Goal: Obtain resource: Obtain resource

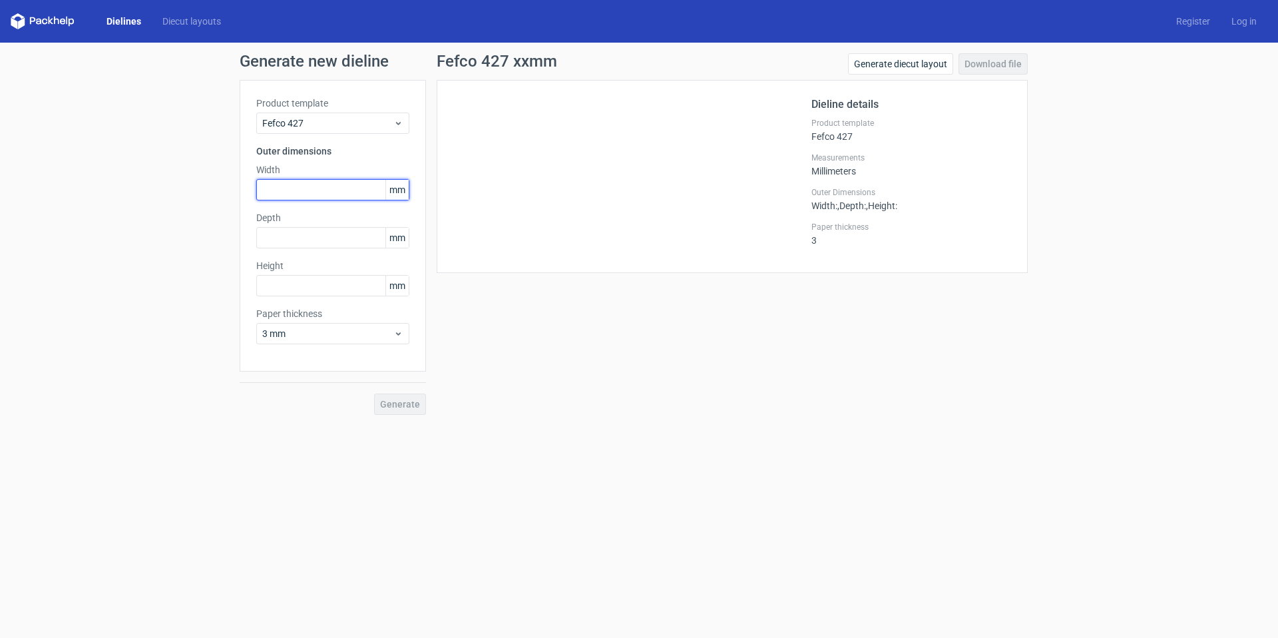
click at [303, 184] on input "text" at bounding box center [332, 189] width 153 height 21
type input "300"
click at [298, 230] on input "text" at bounding box center [332, 237] width 153 height 21
type input "150"
click at [298, 293] on input "text" at bounding box center [332, 285] width 153 height 21
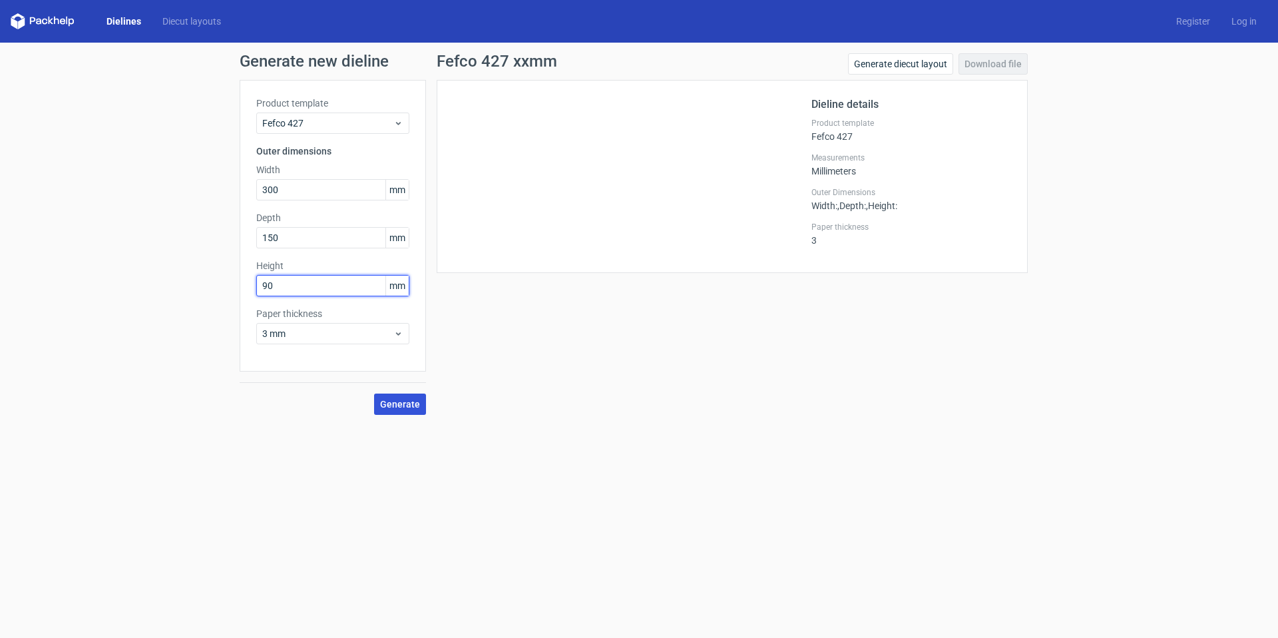
type input "90"
click at [424, 397] on button "Generate" at bounding box center [400, 403] width 52 height 21
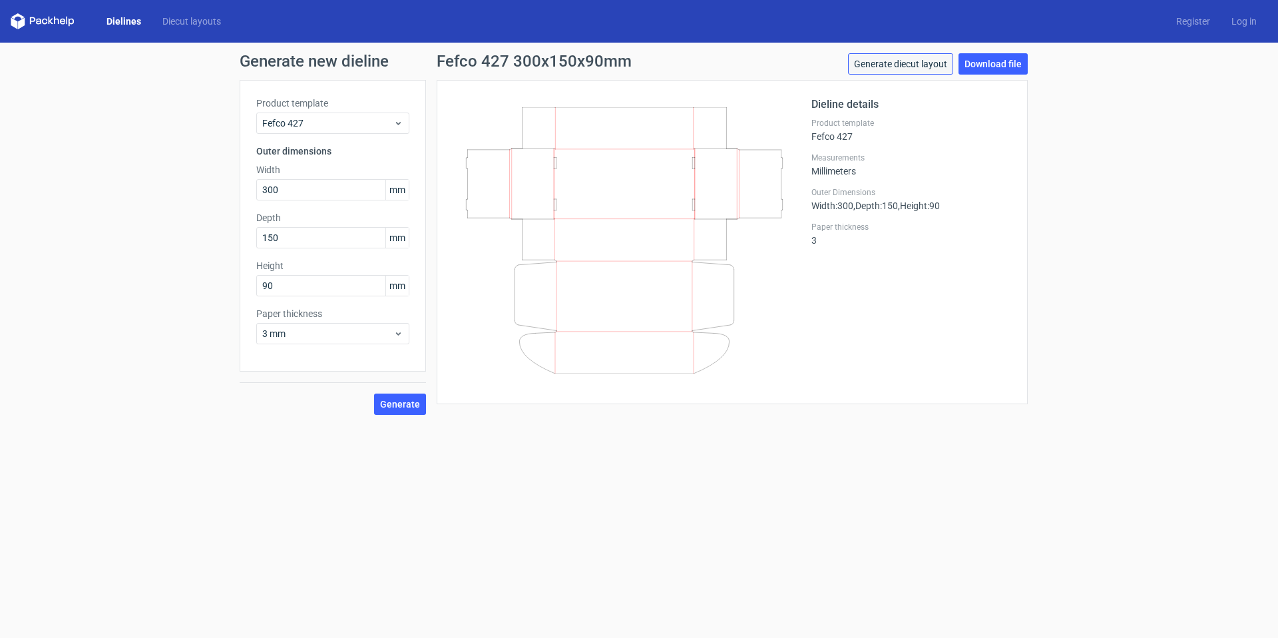
click at [926, 67] on link "Generate diecut layout" at bounding box center [900, 63] width 105 height 21
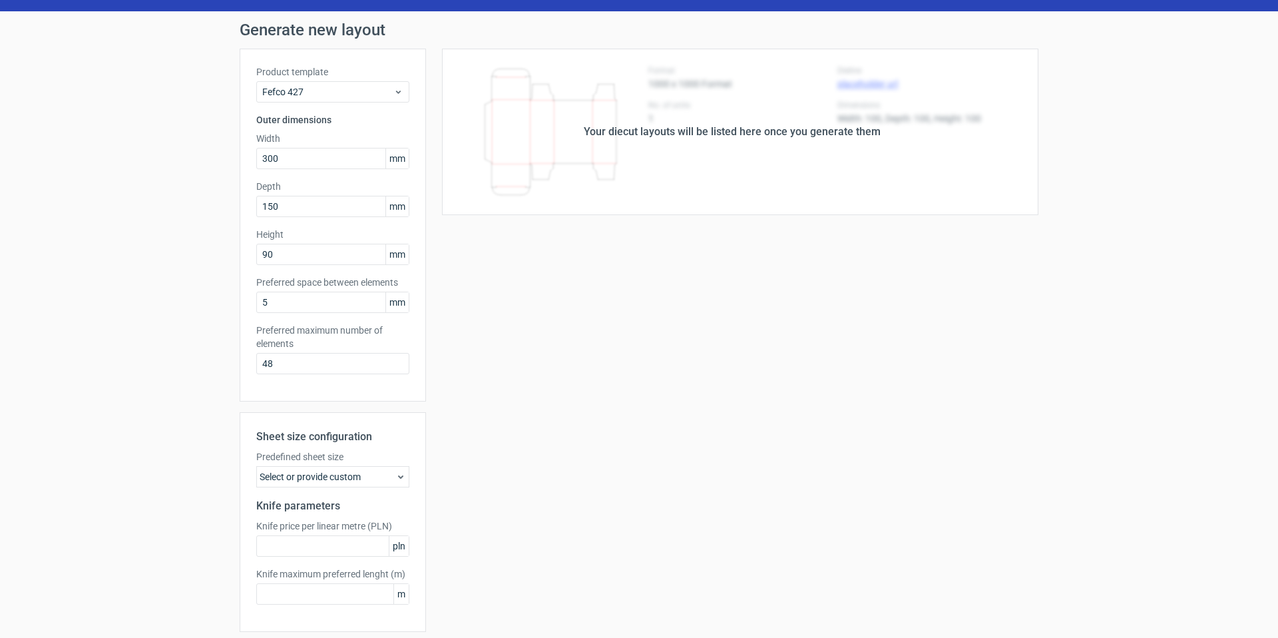
scroll to position [79, 0]
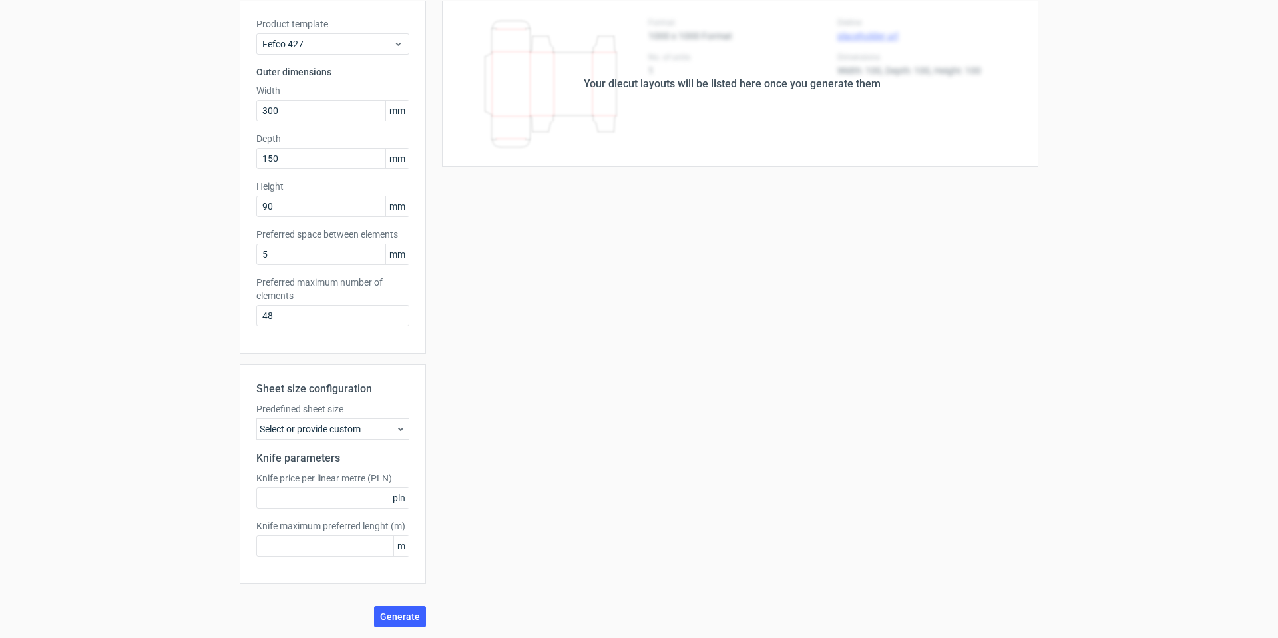
click at [399, 429] on icon at bounding box center [400, 428] width 11 height 11
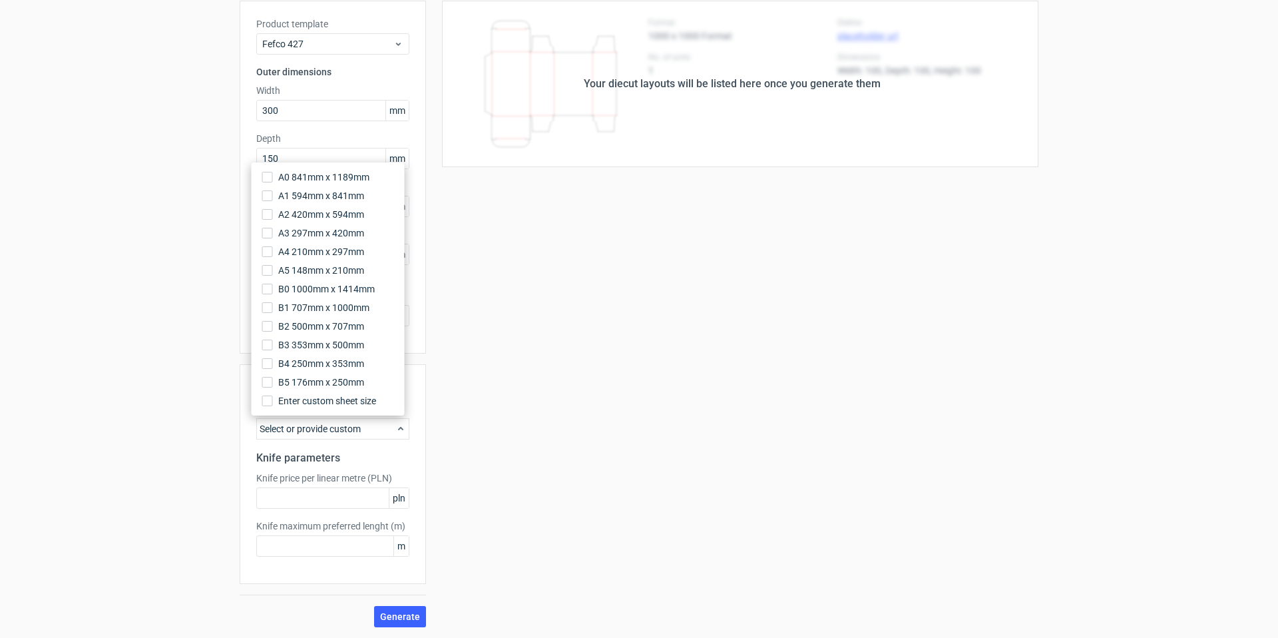
click at [399, 429] on icon at bounding box center [400, 428] width 11 height 11
click at [480, 441] on div "Your diecut layouts will be listed here once you generate them Height Depth Wid…" at bounding box center [732, 314] width 612 height 626
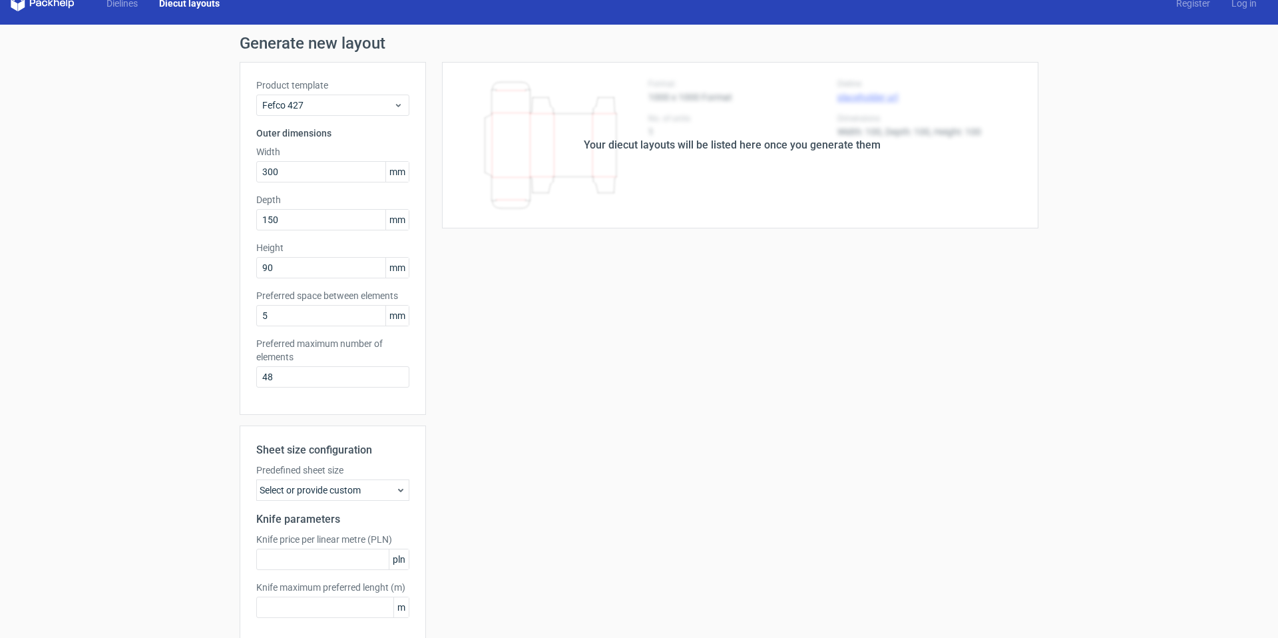
scroll to position [0, 0]
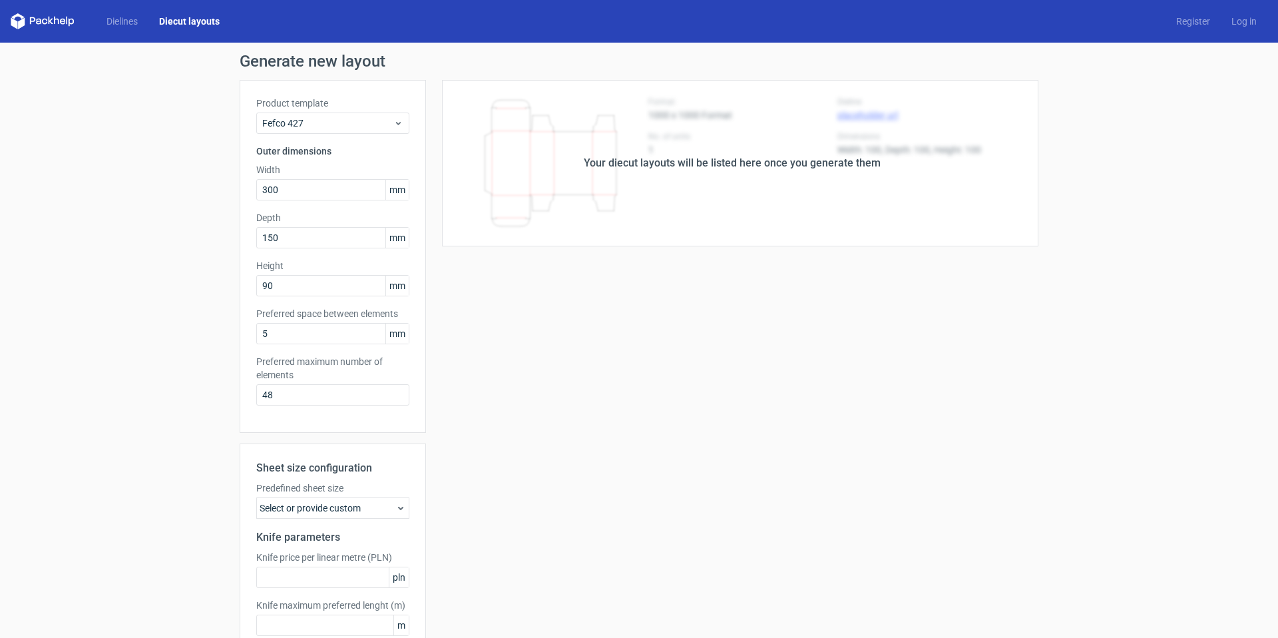
click at [668, 165] on div "Your diecut layouts will be listed here once you generate them" at bounding box center [732, 163] width 297 height 16
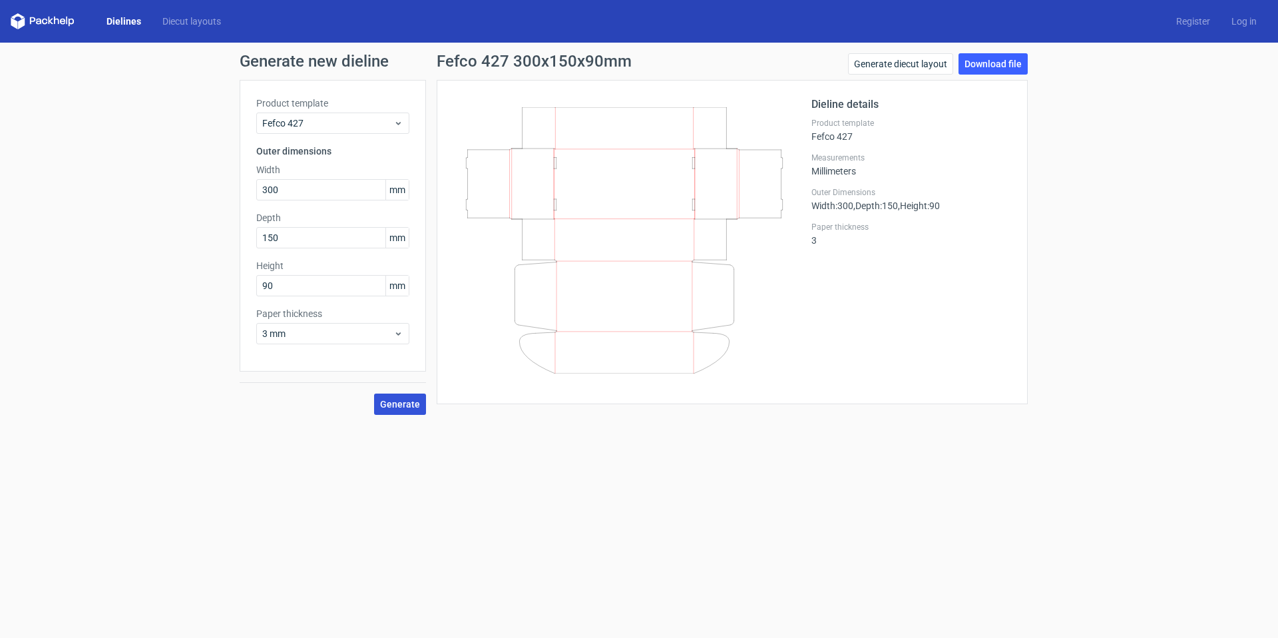
click at [416, 404] on span "Generate" at bounding box center [400, 403] width 40 height 9
click at [995, 70] on link "Download file" at bounding box center [993, 63] width 69 height 21
click at [203, 25] on link "Diecut layouts" at bounding box center [192, 21] width 80 height 13
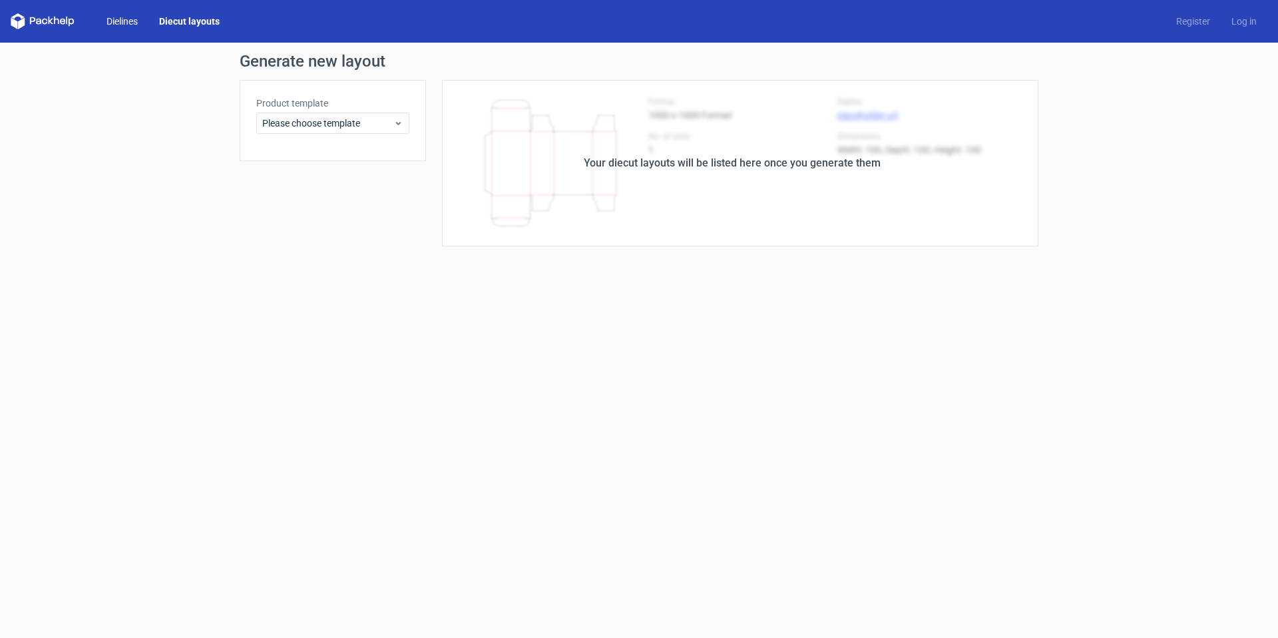
click at [125, 22] on link "Dielines" at bounding box center [122, 21] width 53 height 13
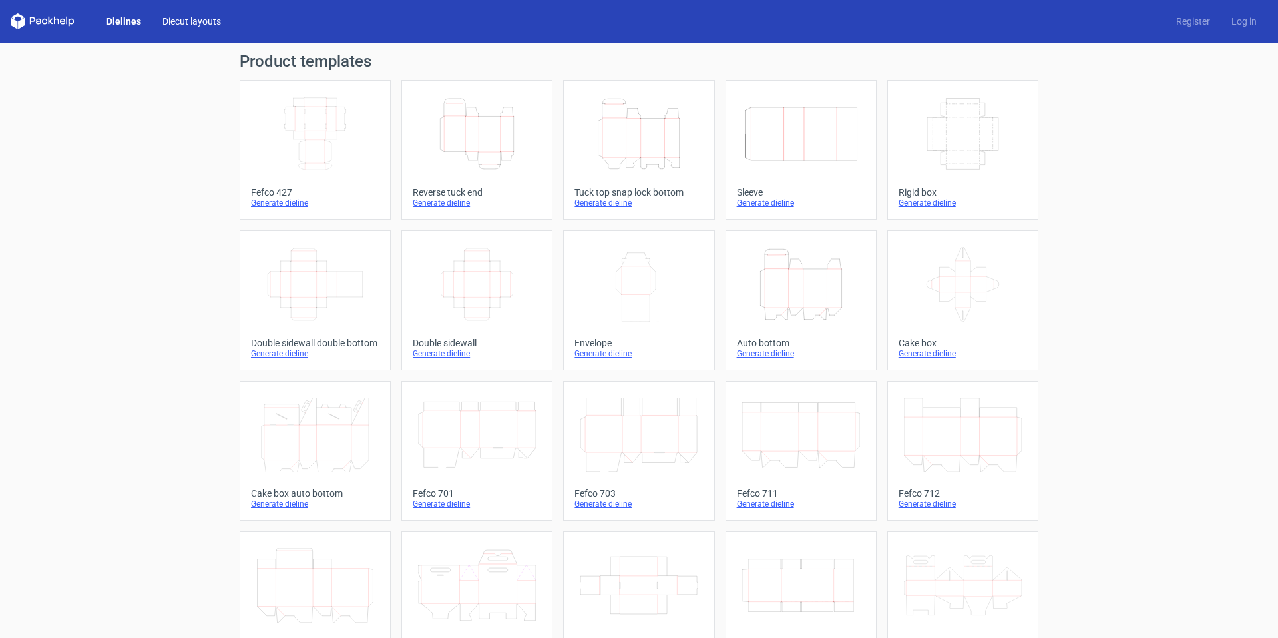
click at [186, 15] on link "Diecut layouts" at bounding box center [192, 21] width 80 height 13
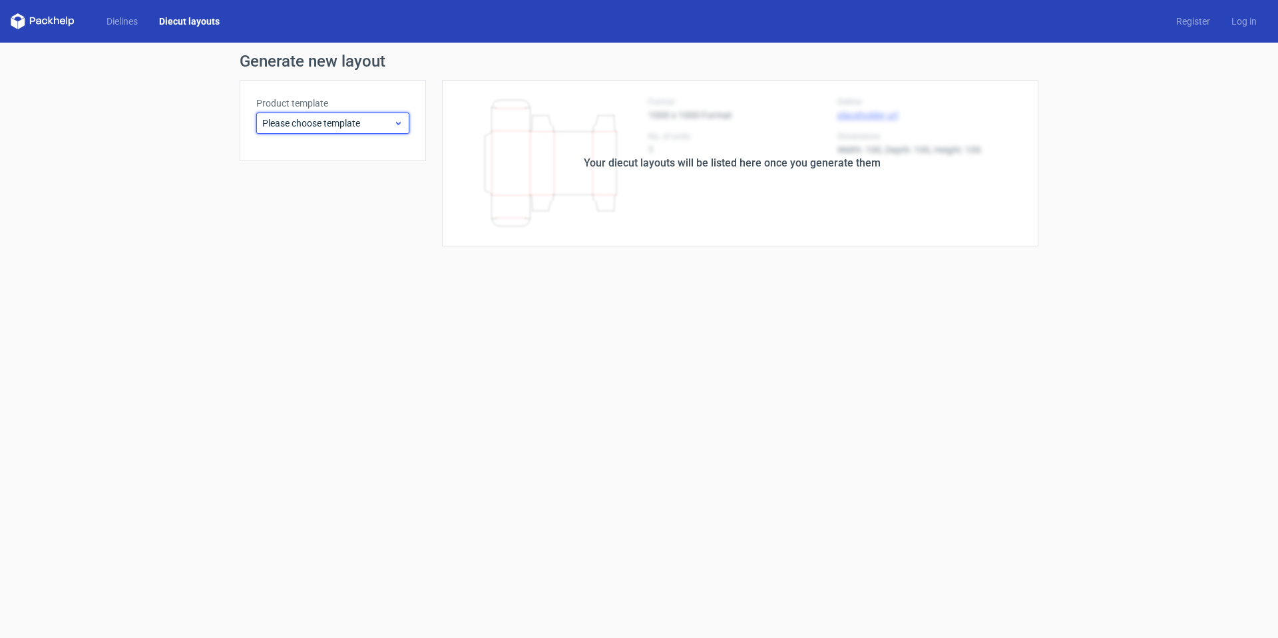
click at [399, 124] on use at bounding box center [398, 123] width 5 height 3
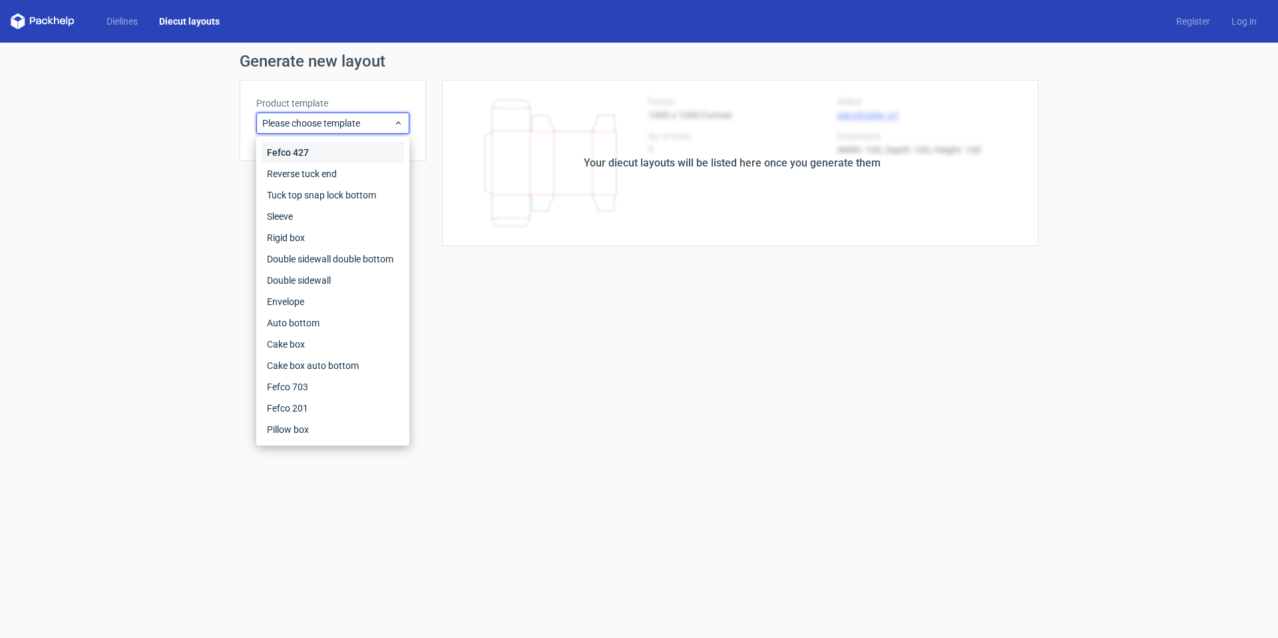
click at [329, 160] on div "Fefco 427" at bounding box center [333, 152] width 142 height 21
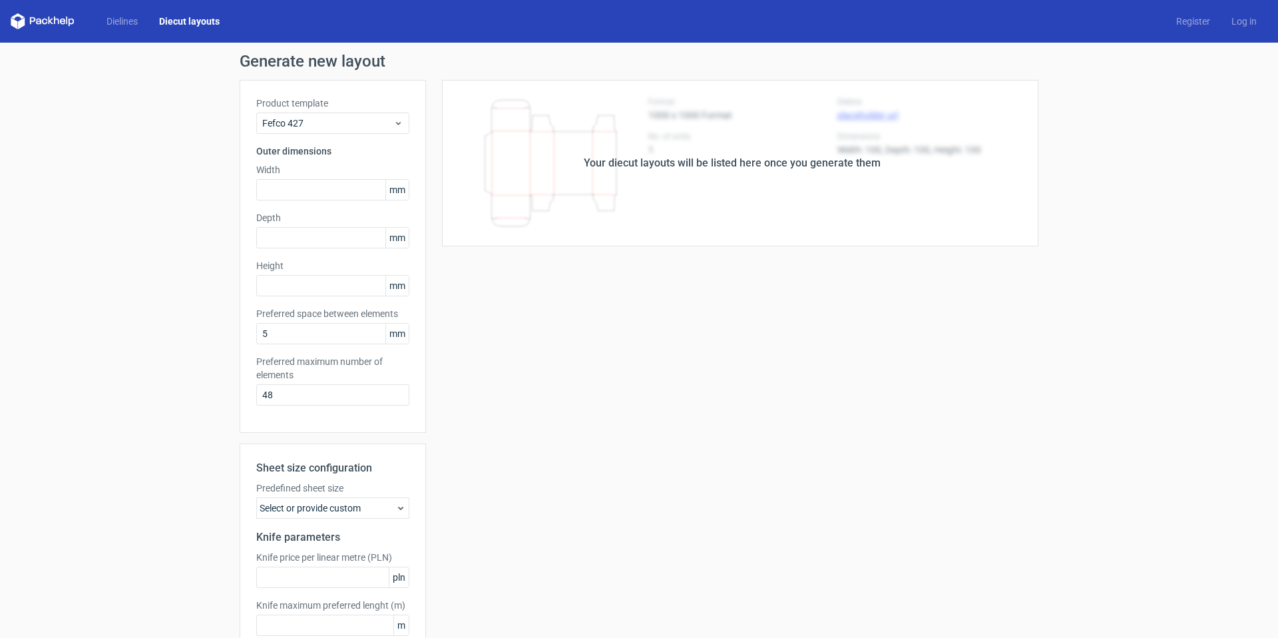
click at [298, 176] on div "Width mm" at bounding box center [332, 181] width 153 height 37
click at [297, 187] on input "text" at bounding box center [332, 189] width 153 height 21
type input "300"
click at [294, 233] on input "text" at bounding box center [332, 237] width 153 height 21
type input "150"
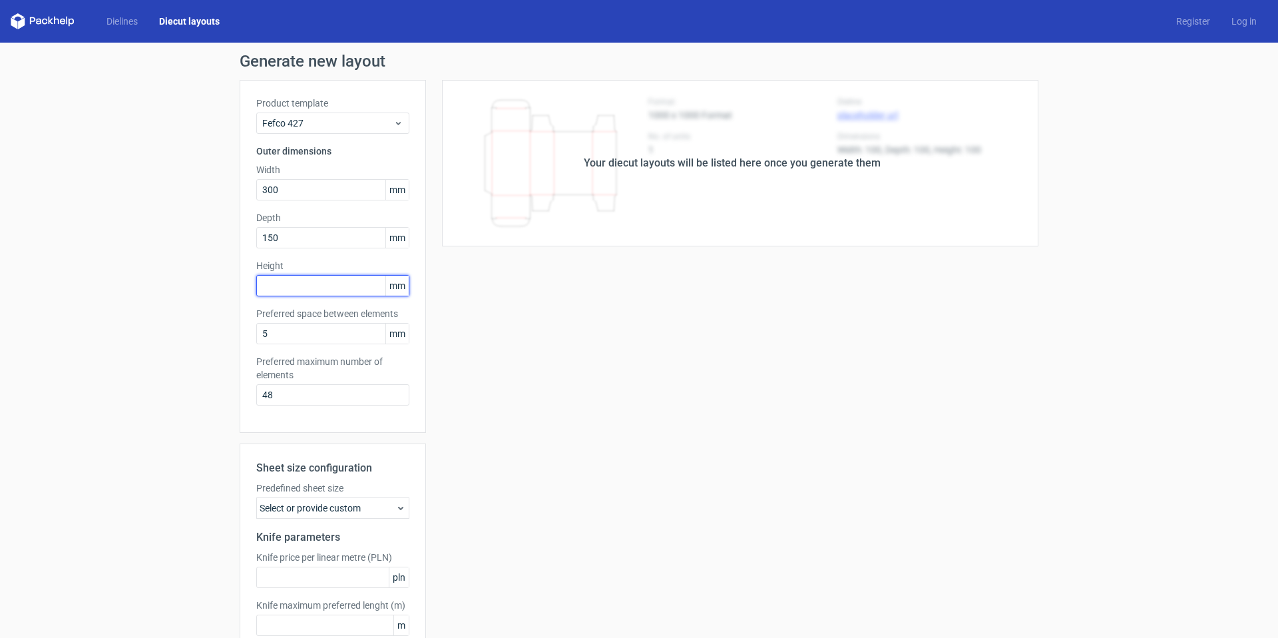
click at [298, 292] on input "text" at bounding box center [332, 285] width 153 height 21
type input "90"
click at [190, 366] on div "Generate new layout Product template Fefco 427 Outer dimensions Width 300 mm De…" at bounding box center [639, 380] width 1278 height 674
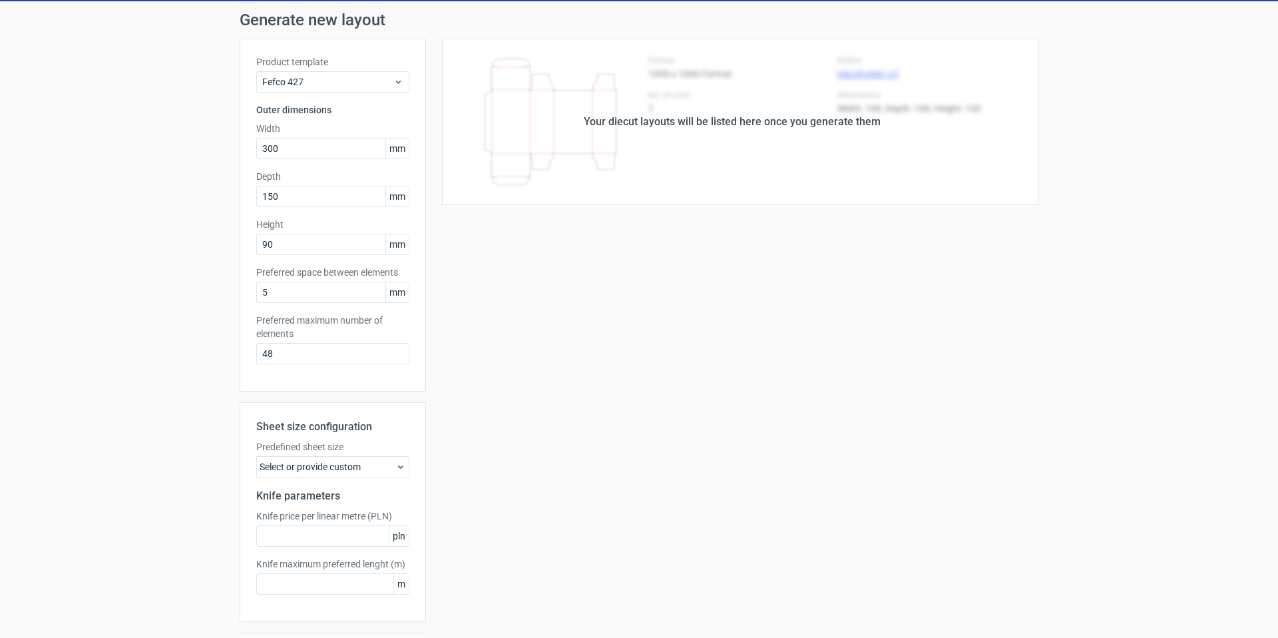
scroll to position [79, 0]
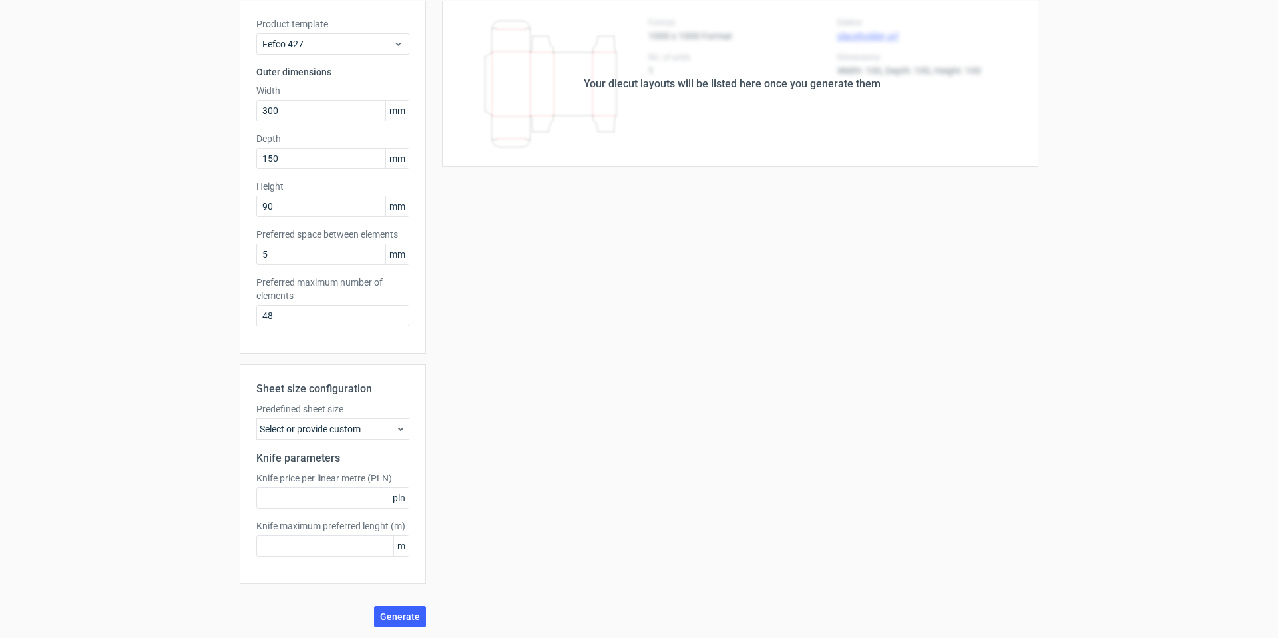
click at [395, 424] on icon at bounding box center [400, 428] width 11 height 11
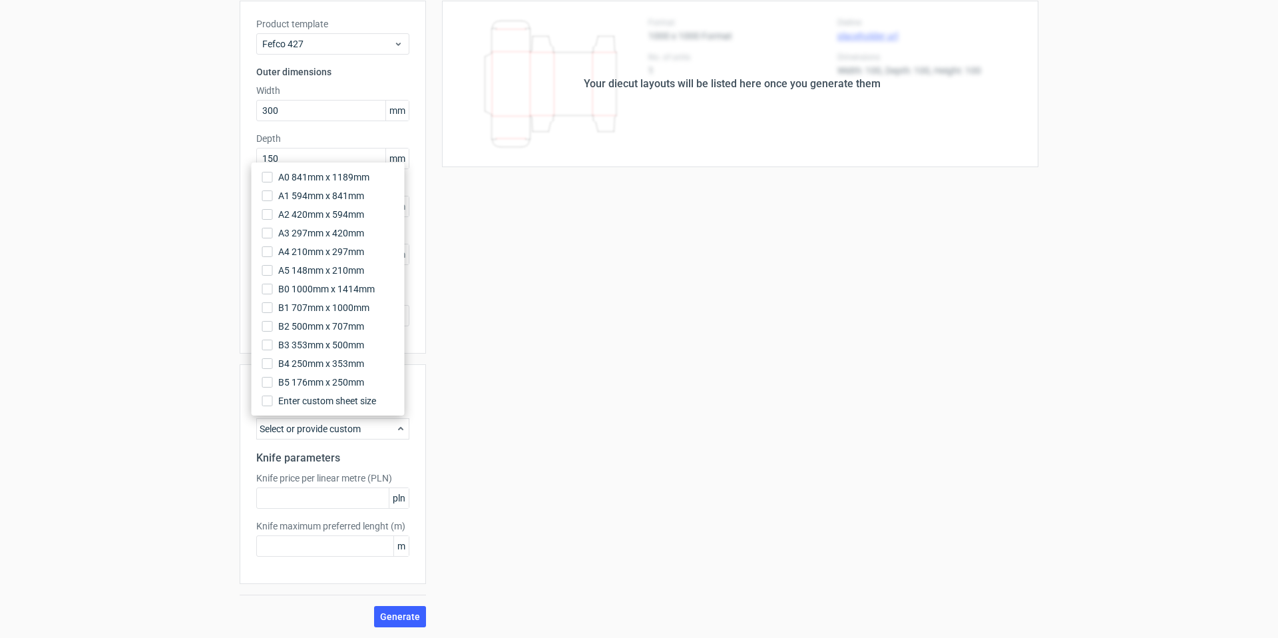
click at [413, 417] on div "Sheet size configuration Predefined sheet size Select or provide custom Knife p…" at bounding box center [333, 474] width 186 height 220
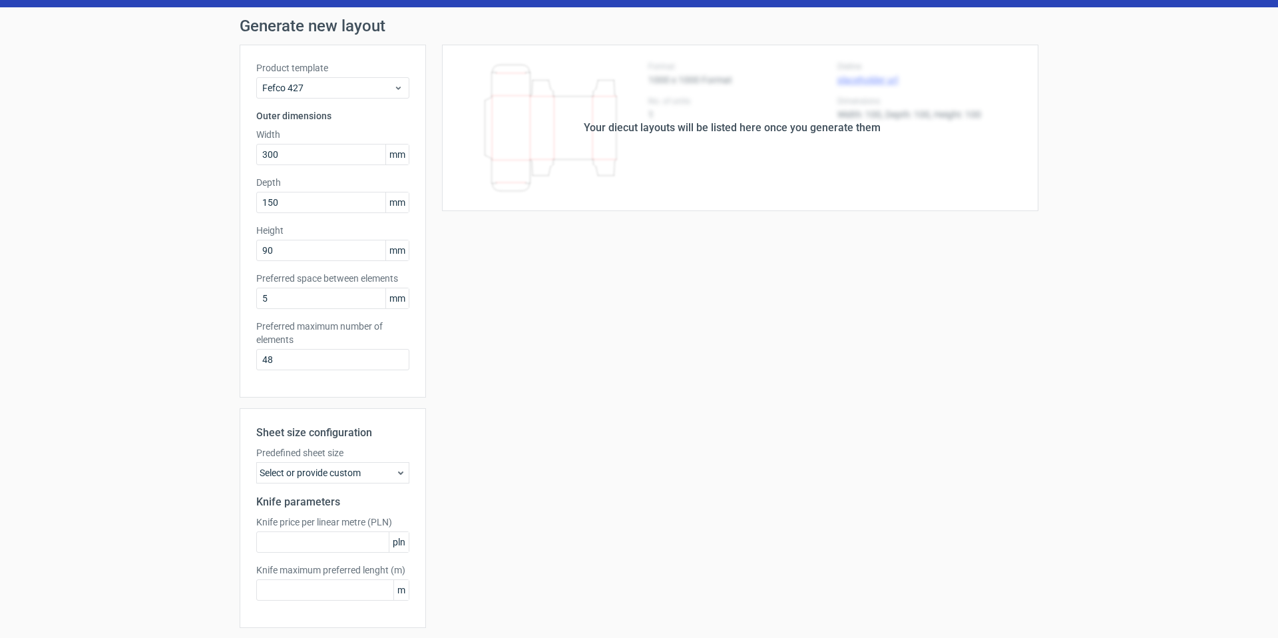
scroll to position [0, 0]
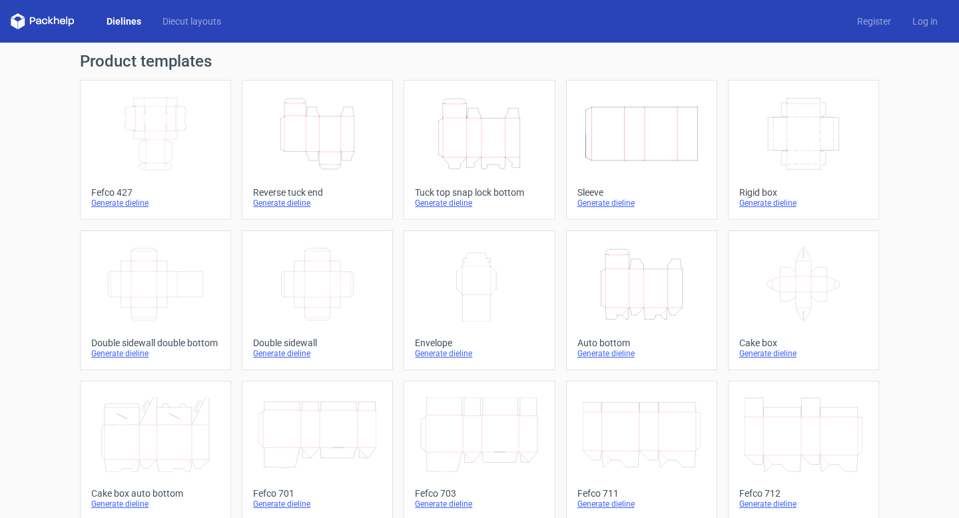
click at [670, 143] on icon "Width Depth Height" at bounding box center [641, 134] width 118 height 75
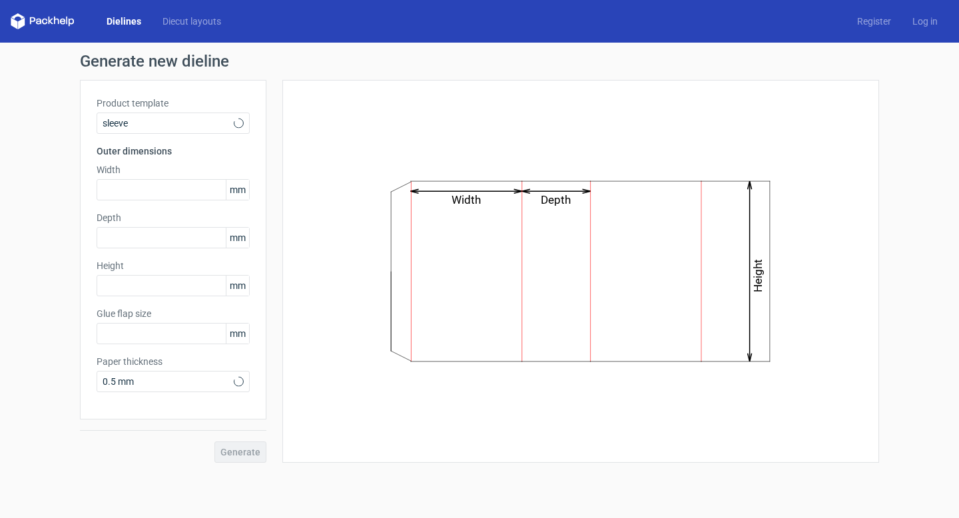
type input "15"
